Goal: Entertainment & Leisure: Browse casually

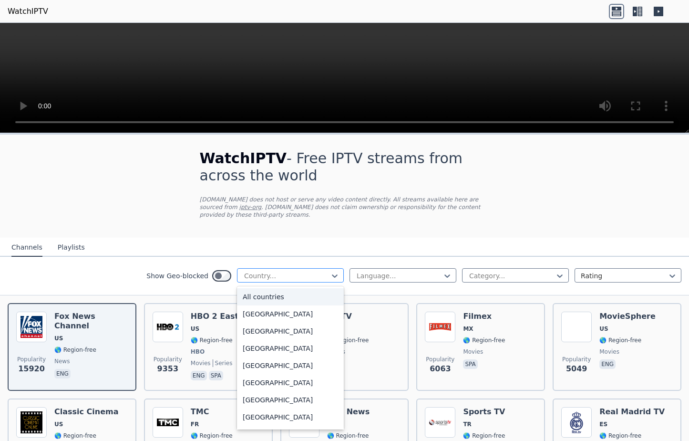
click at [325, 274] on div at bounding box center [286, 276] width 87 height 10
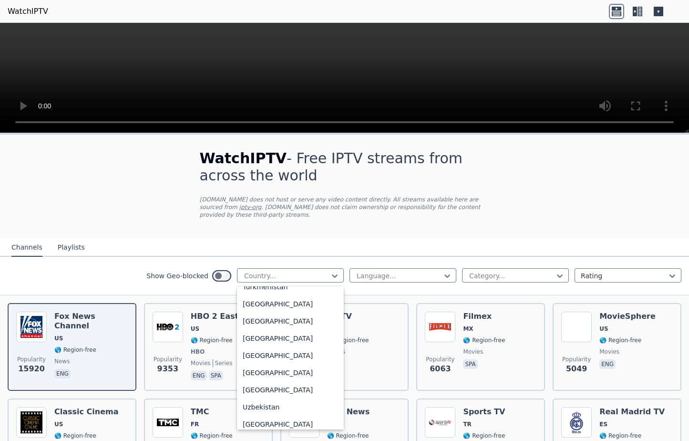
scroll to position [3299, 0]
click at [265, 372] on div "[GEOGRAPHIC_DATA]" at bounding box center [290, 372] width 107 height 17
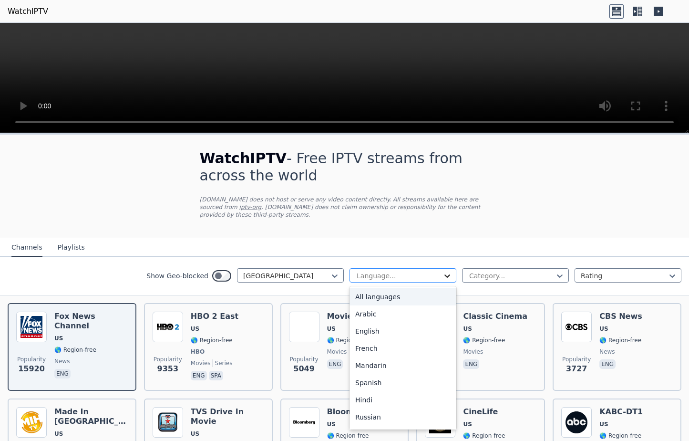
click at [449, 276] on icon at bounding box center [448, 276] width 10 height 10
click at [371, 332] on div "English" at bounding box center [403, 330] width 107 height 17
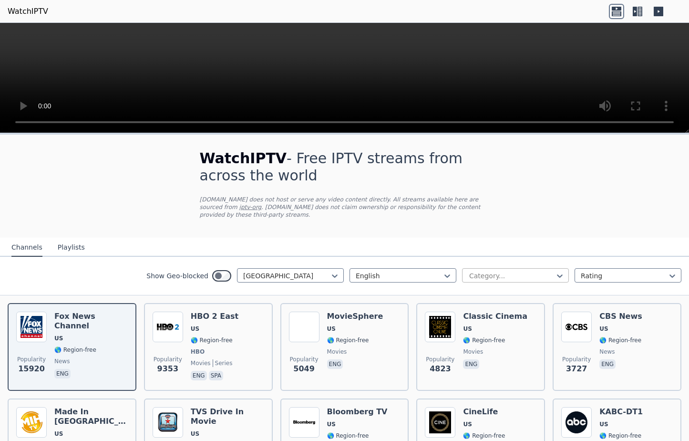
click at [502, 276] on div at bounding box center [511, 276] width 87 height 10
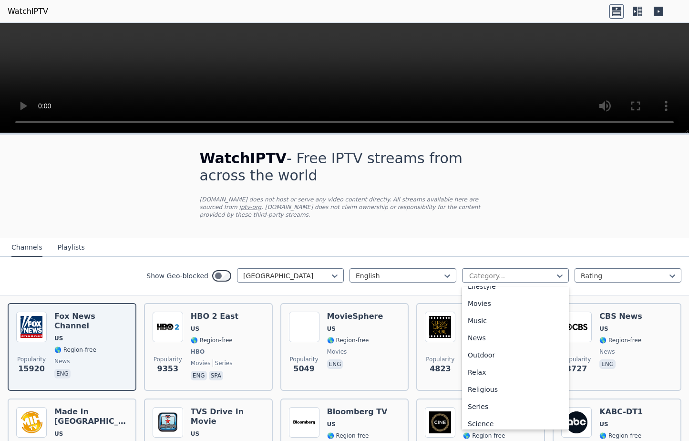
scroll to position [254, 0]
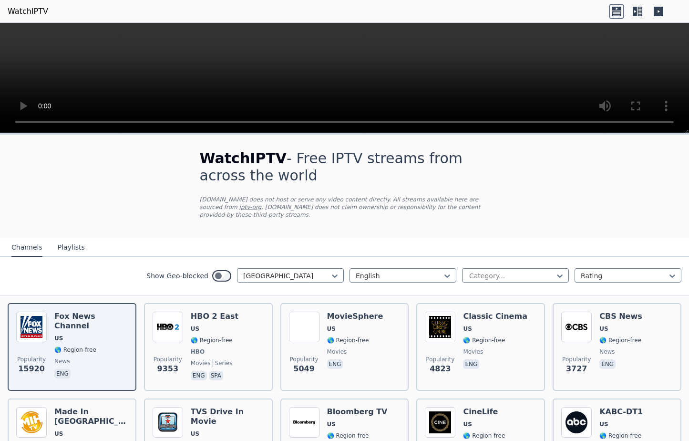
click at [425, 221] on div "WatchIPTV - Free IPTV streams from across the world [DOMAIN_NAME] does not host…" at bounding box center [345, 186] width 321 height 103
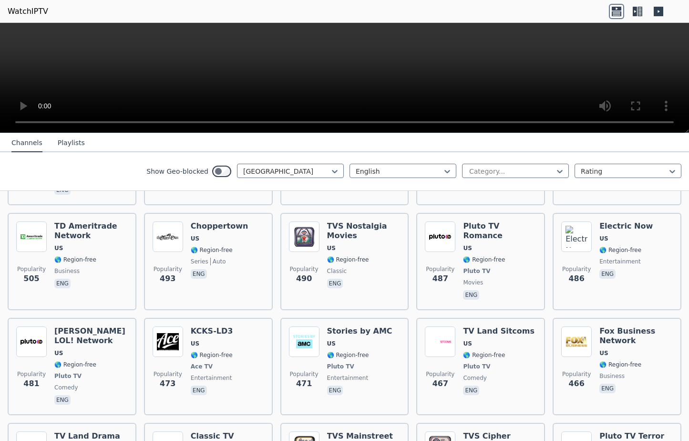
scroll to position [1378, 0]
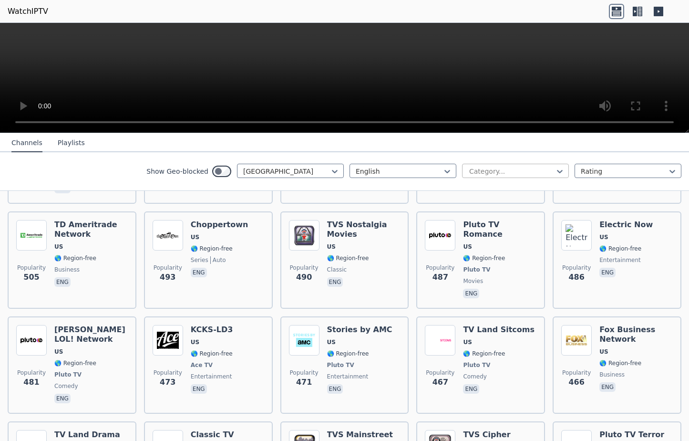
click at [504, 171] on div at bounding box center [511, 171] width 87 height 10
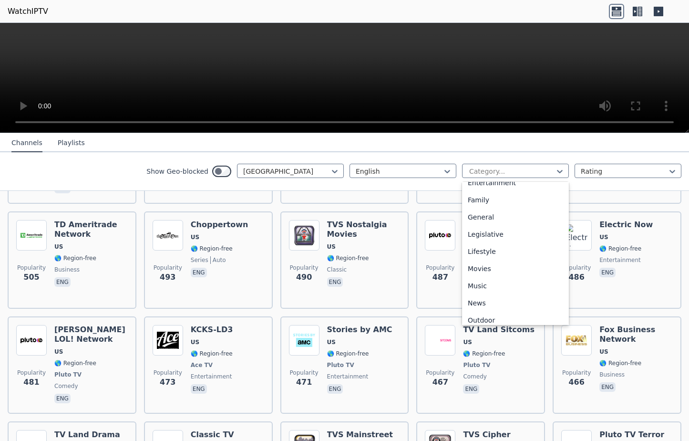
scroll to position [324, 0]
click at [481, 276] on div "Sports" at bounding box center [515, 279] width 107 height 17
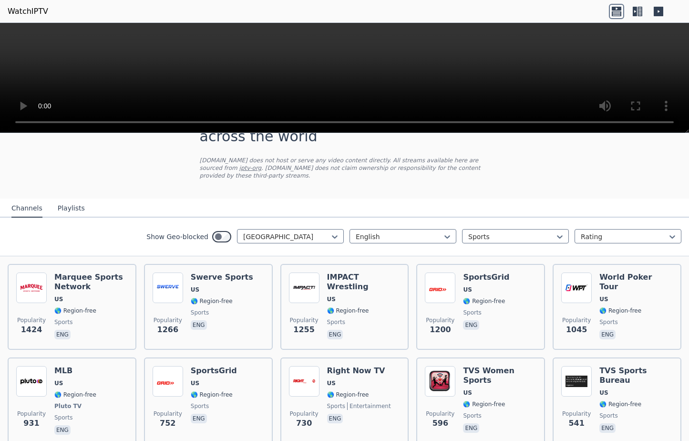
scroll to position [38, 0]
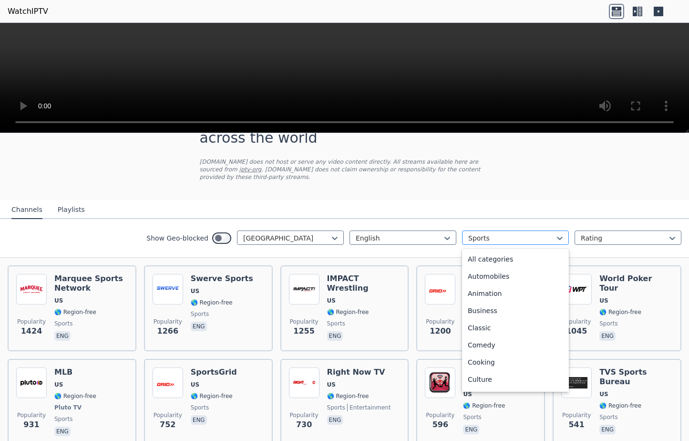
click at [528, 240] on div at bounding box center [511, 238] width 87 height 10
click at [490, 260] on div "All categories" at bounding box center [515, 258] width 107 height 17
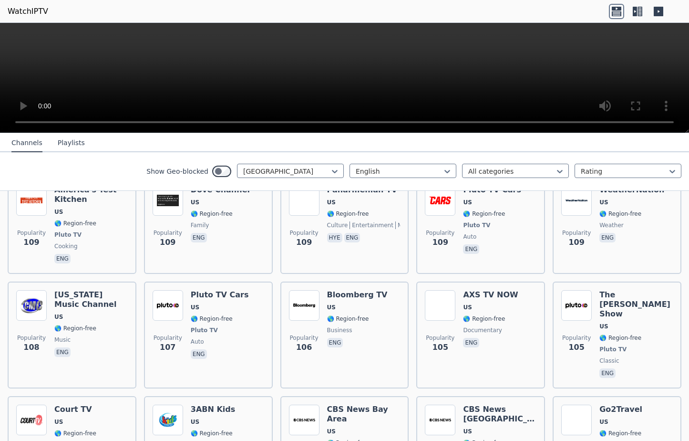
scroll to position [29, 0]
